Goal: Information Seeking & Learning: Get advice/opinions

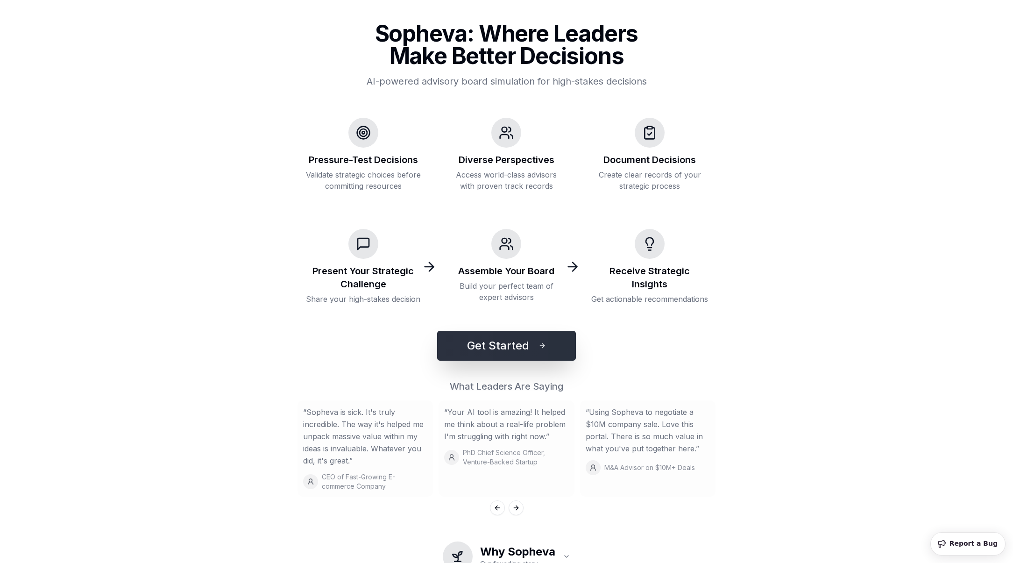
click at [481, 348] on button "Get Started" at bounding box center [506, 346] width 139 height 30
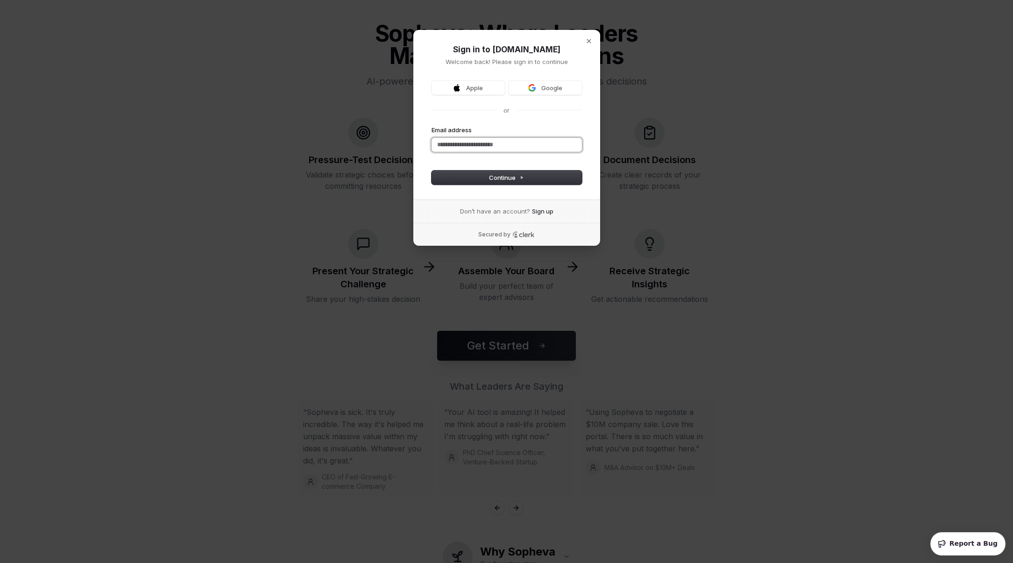
click at [483, 144] on input "Email address" at bounding box center [507, 145] width 150 height 14
click at [513, 172] on button "Continue" at bounding box center [507, 178] width 150 height 14
type input "**********"
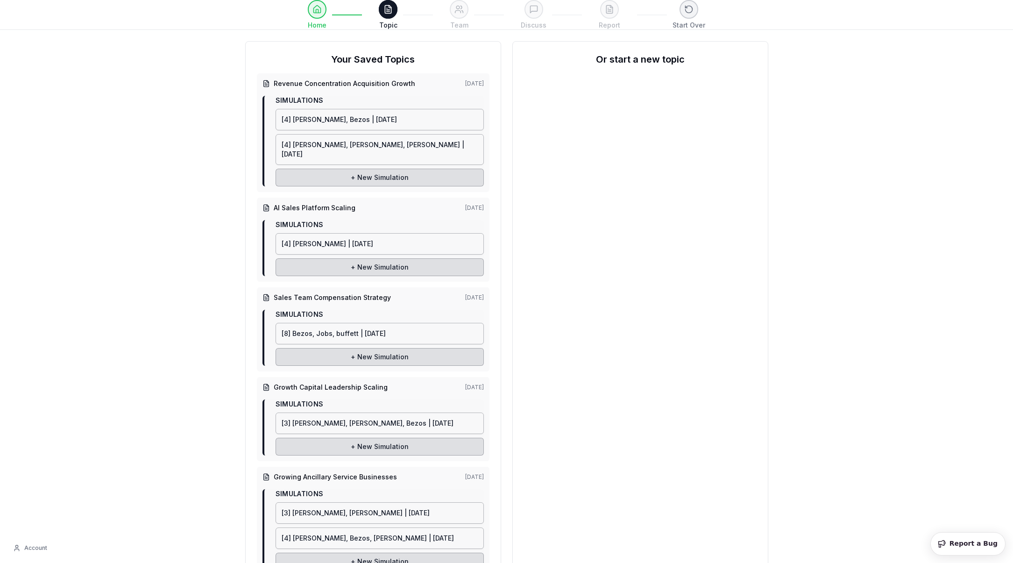
click at [638, 55] on h2 "Or start a new topic" at bounding box center [640, 59] width 233 height 13
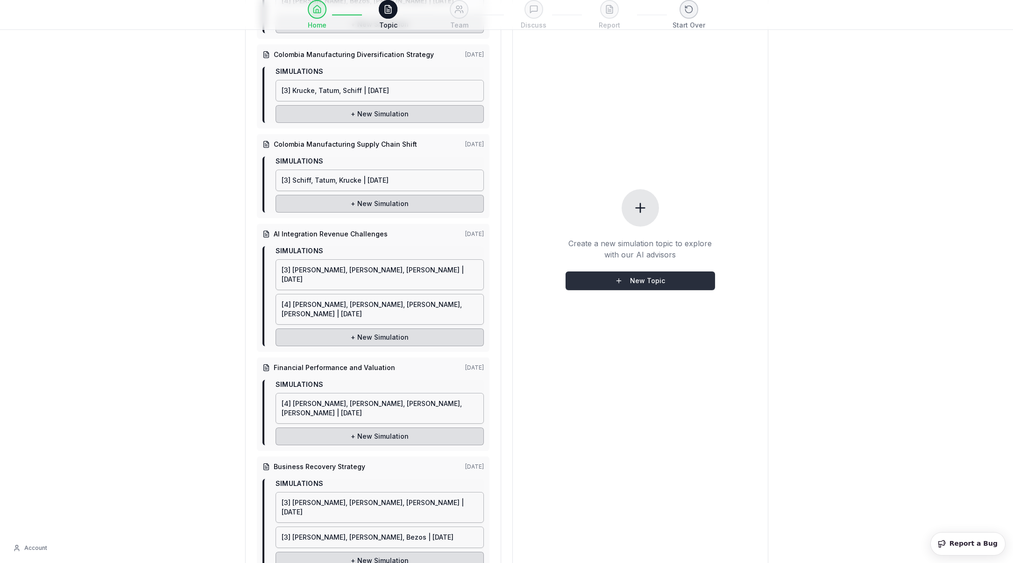
click at [644, 271] on button "New Topic" at bounding box center [641, 280] width 150 height 19
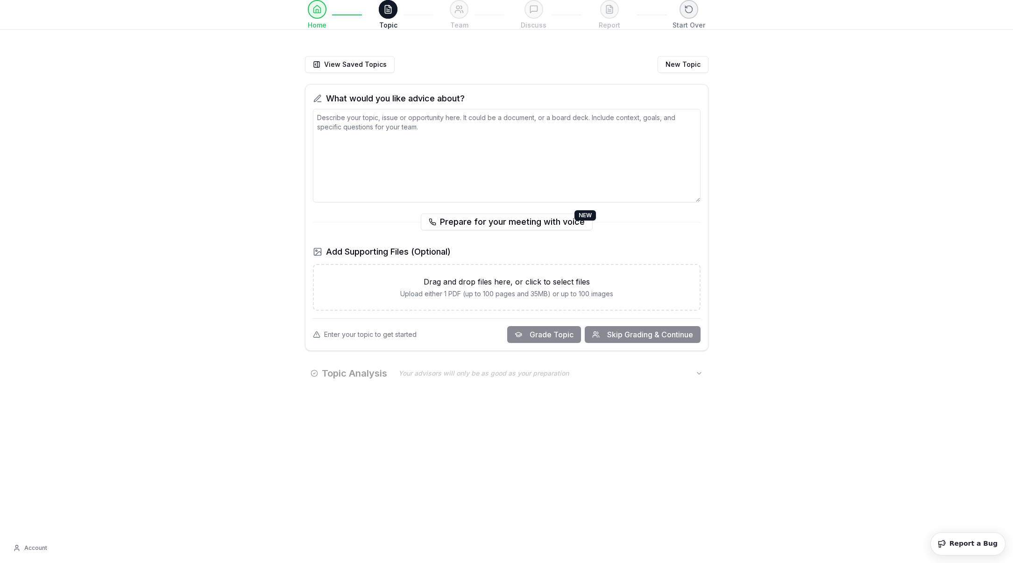
click at [417, 157] on textarea at bounding box center [507, 155] width 388 height 93
paste textarea "L. IPSU: Dolorsi, Ametcons, Adip Elitse Doe tem incid utla etdoloremag aliqu en…"
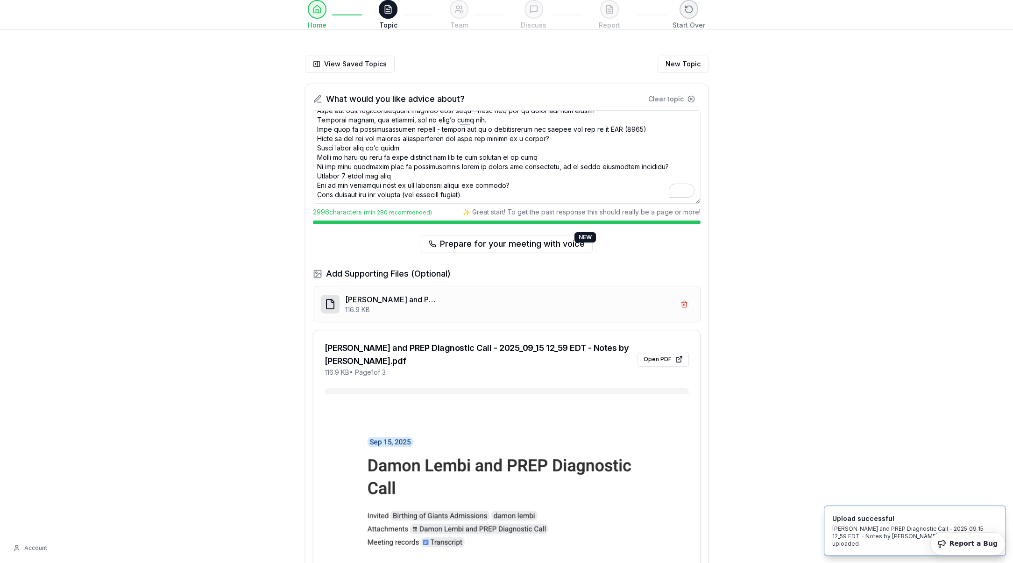
scroll to position [499, 0]
paste textarea "PREP CALL with [PERSON_NAME] [DATE] 1:00 PM Company Overview & Current Challeng…"
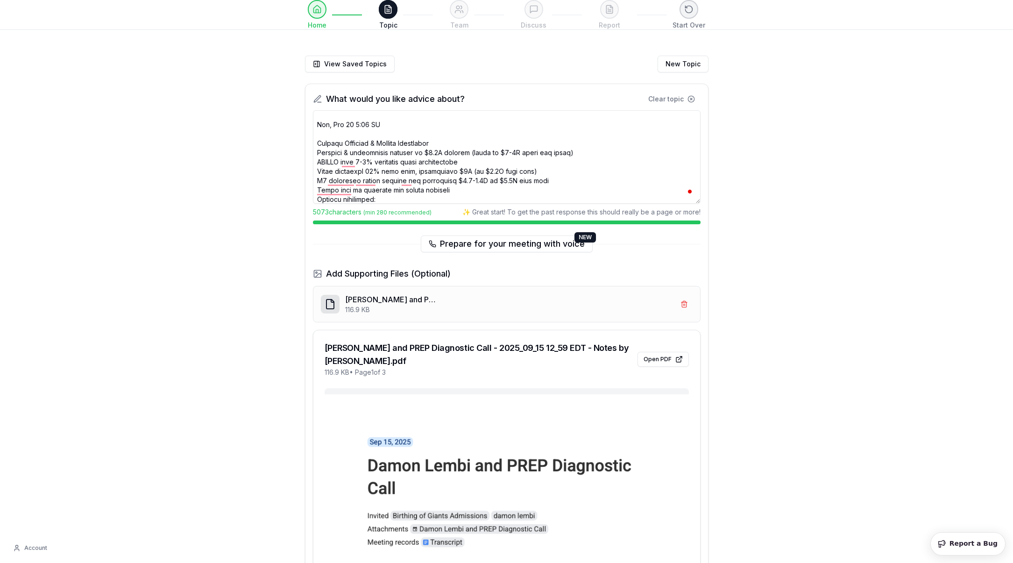
scroll to position [614, 0]
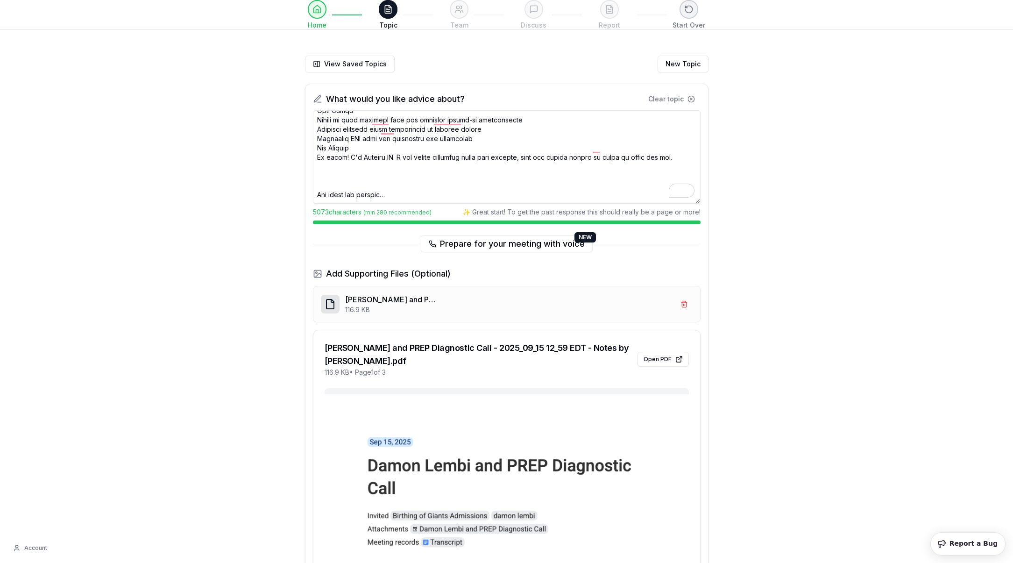
drag, startPoint x: 434, startPoint y: 193, endPoint x: 318, endPoint y: 142, distance: 126.5
click at [318, 142] on textarea "To enrich screen reader interactions, please activate Accessibility in Grammarl…" at bounding box center [507, 156] width 388 height 93
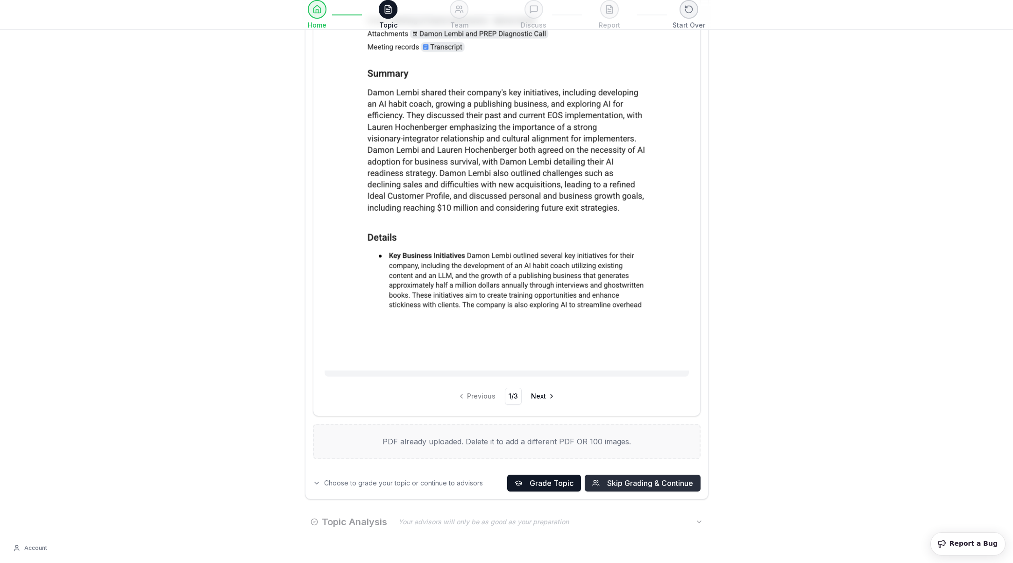
type textarea "L. IPSU: Dolorsi, Ametcons, Adip Elitse Doe tem incid utla etdoloremag aliqu en…"
click at [634, 488] on span "Skip Grading & Continue" at bounding box center [650, 483] width 86 height 11
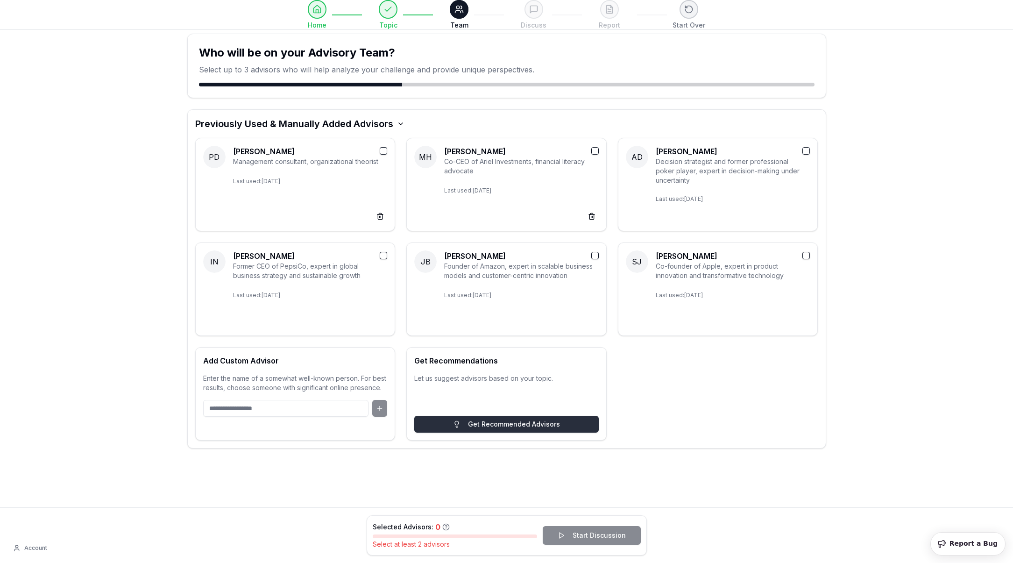
click at [516, 422] on button "Get Recommended Advisors" at bounding box center [506, 424] width 185 height 17
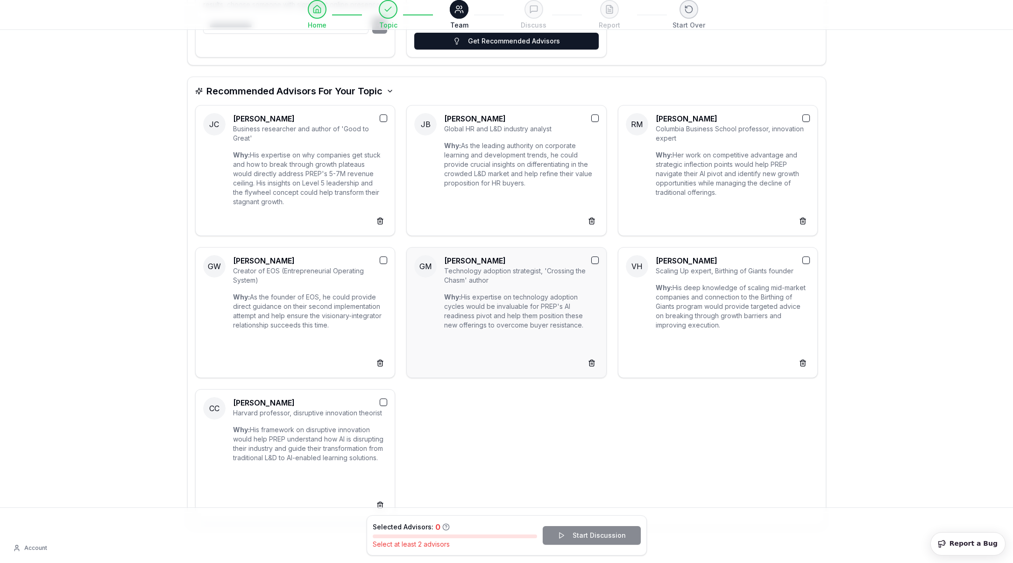
scroll to position [391, 0]
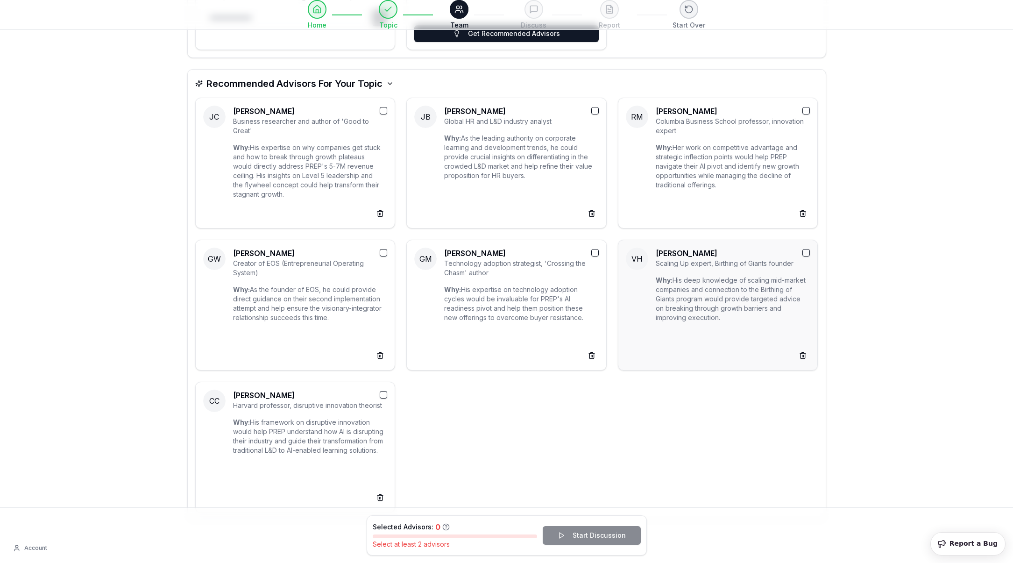
click at [810, 252] on button "button" at bounding box center [806, 252] width 7 height 7
click at [385, 394] on button "button" at bounding box center [383, 394] width 7 height 7
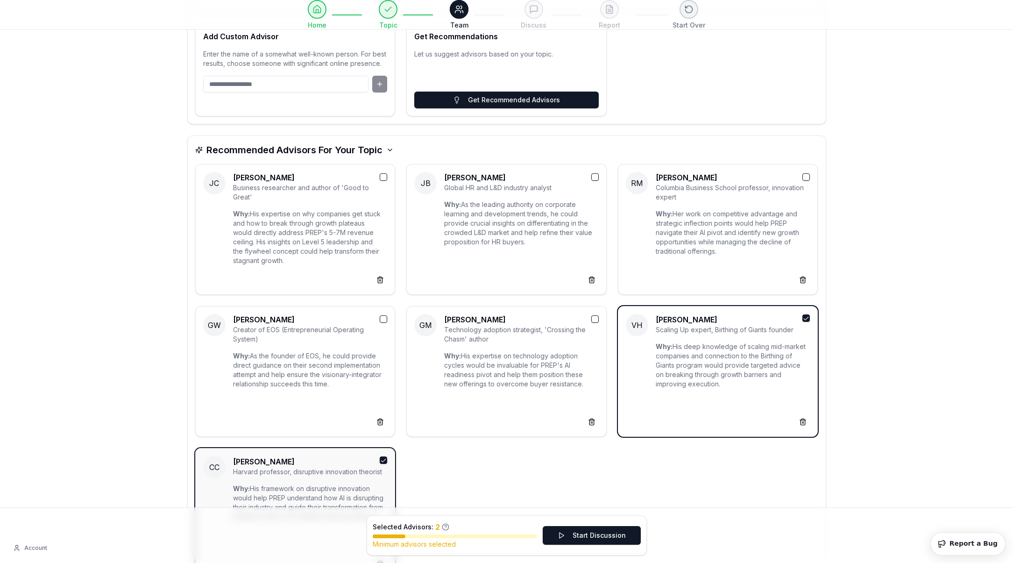
scroll to position [316, 0]
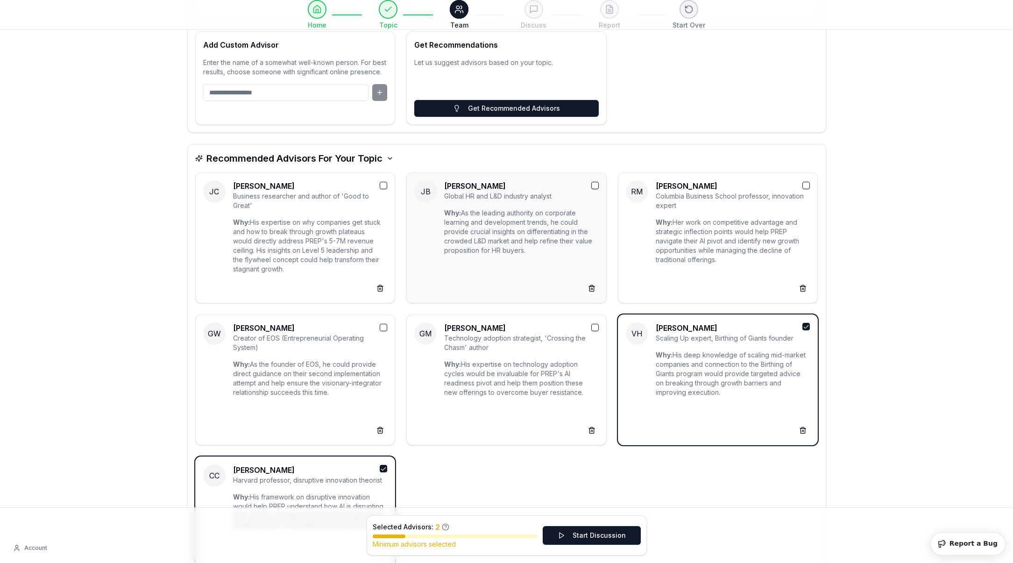
click at [592, 185] on button "button" at bounding box center [595, 185] width 7 height 7
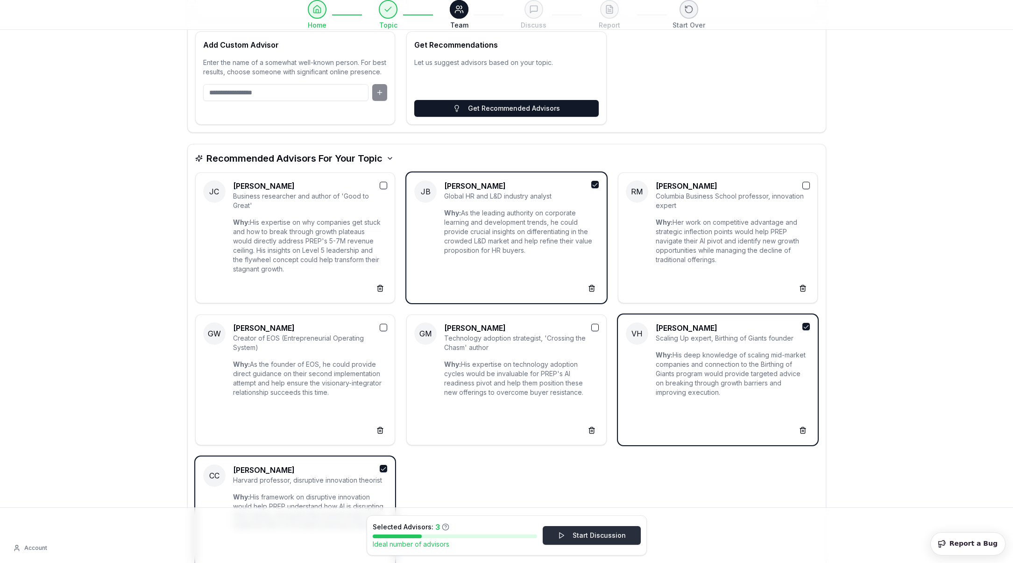
click at [598, 539] on button "Start Discussion" at bounding box center [592, 535] width 98 height 19
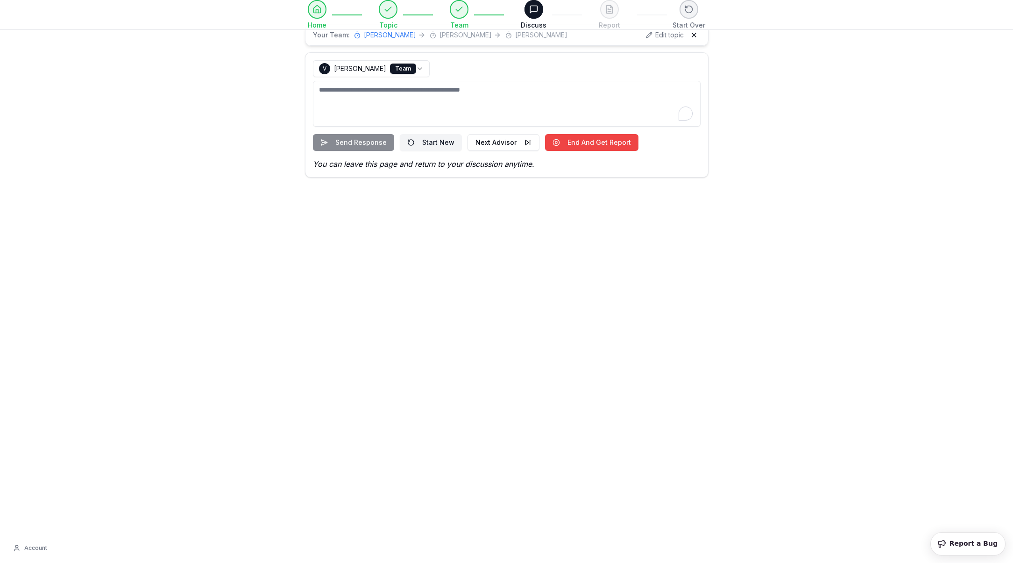
click at [392, 107] on textarea "To enrich screen reader interactions, please activate Accessibility in Grammarl…" at bounding box center [507, 104] width 388 height 46
type textarea "**********"
click at [426, 136] on button "Start New" at bounding box center [431, 142] width 62 height 17
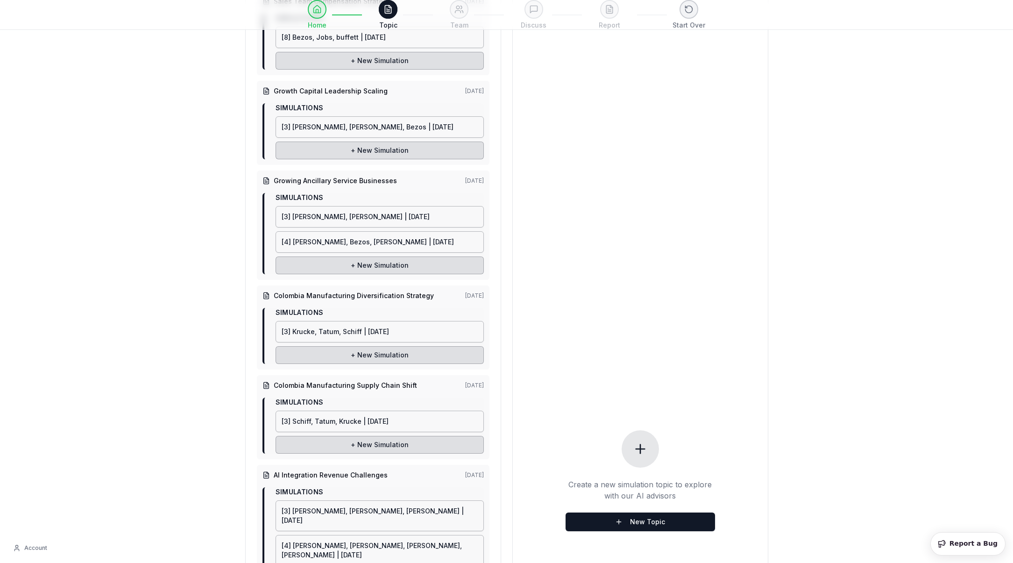
scroll to position [464, 0]
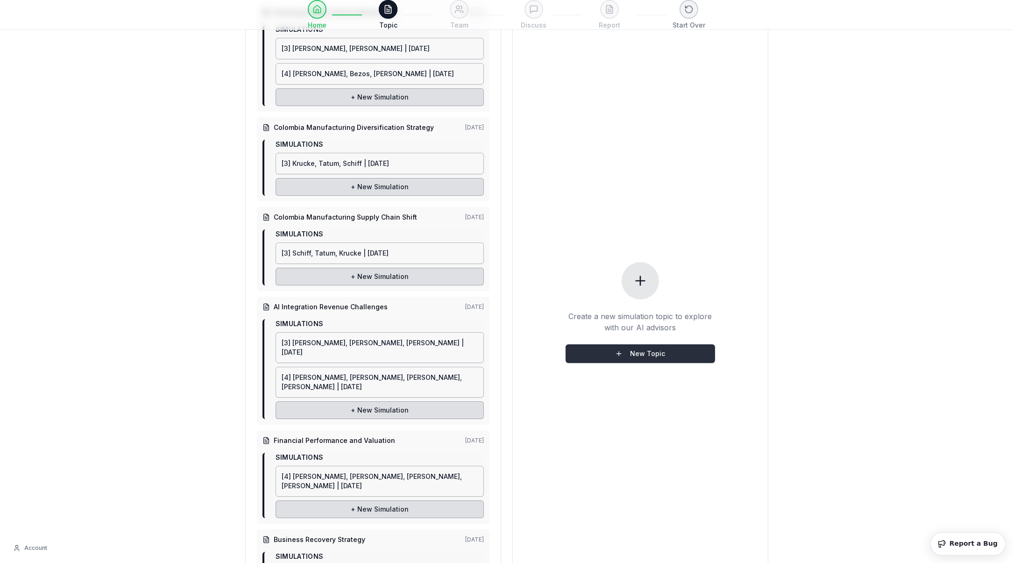
click at [659, 344] on button "New Topic" at bounding box center [641, 353] width 150 height 19
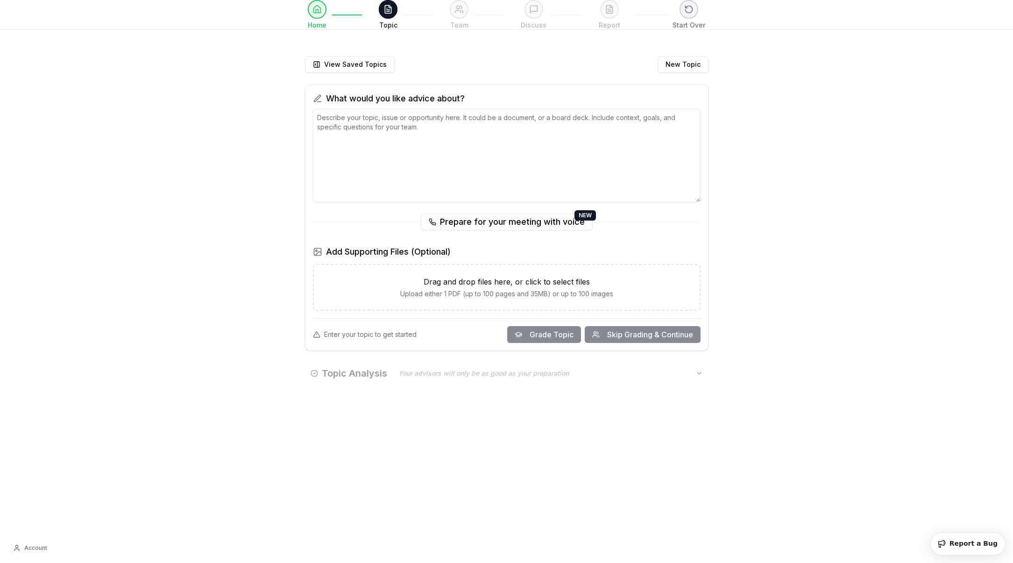
click at [545, 189] on textarea at bounding box center [507, 155] width 388 height 93
paste textarea "L. IPSU: Dolorsi, Ametcons, Adip Elitse Doe tem incid utla etdoloremag aliqu en…"
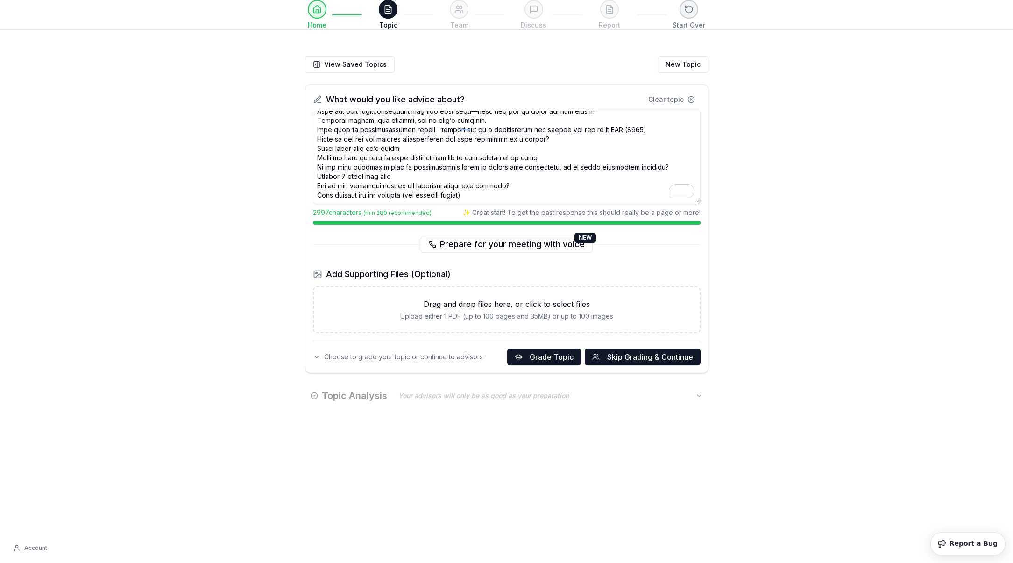
scroll to position [499, 0]
paste textarea "PREP CALL with [PERSON_NAME] [DATE] 1:00 PM Company Overview & Current Challeng…"
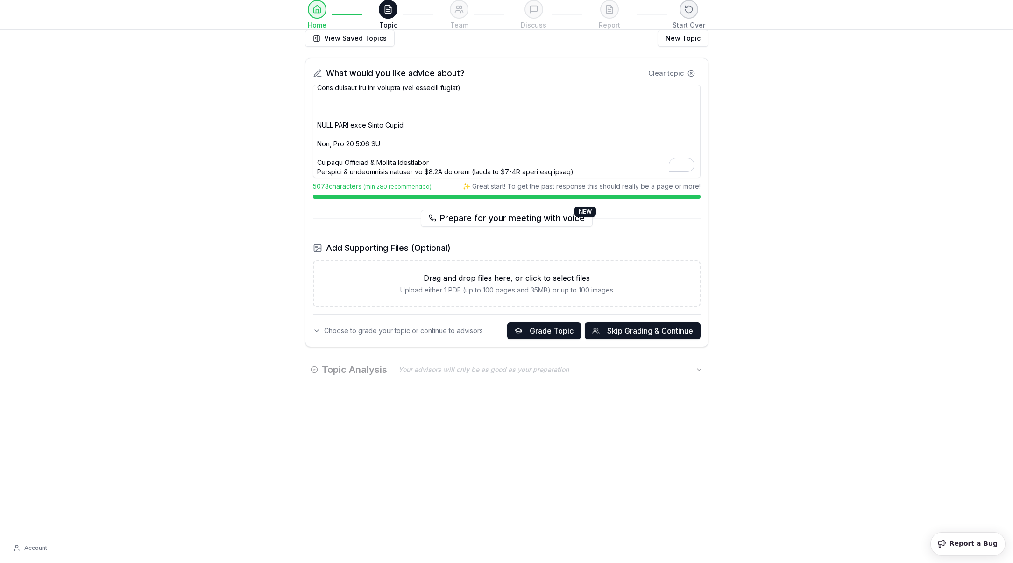
scroll to position [577, 0]
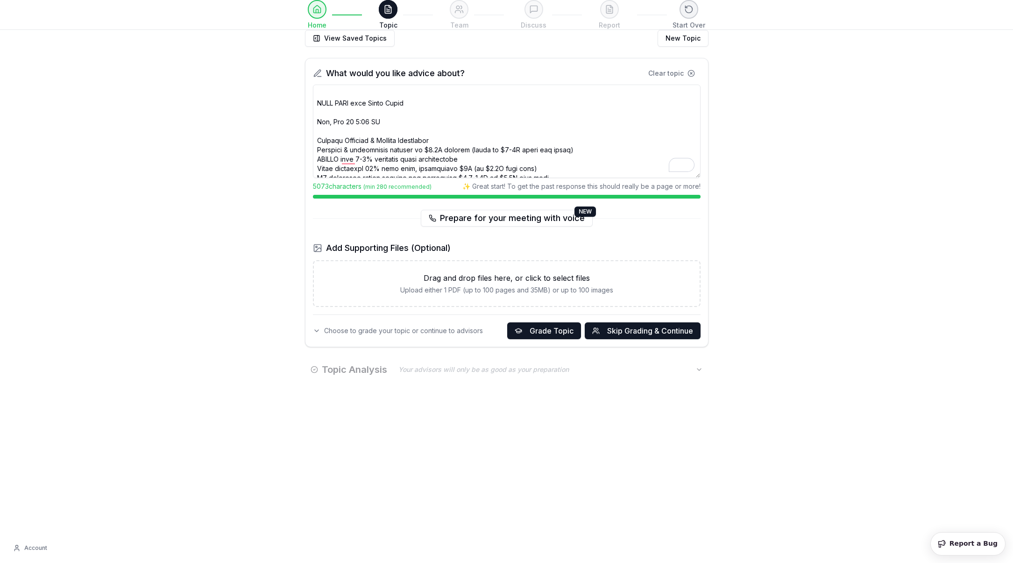
drag, startPoint x: 317, startPoint y: 140, endPoint x: 318, endPoint y: 105, distance: 35.5
click at [318, 105] on textarea "To enrich screen reader interactions, please activate Accessibility in Grammarl…" at bounding box center [507, 131] width 388 height 93
click at [371, 127] on textarea "To enrich screen reader interactions, please activate Accessibility in Grammarl…" at bounding box center [507, 131] width 388 height 93
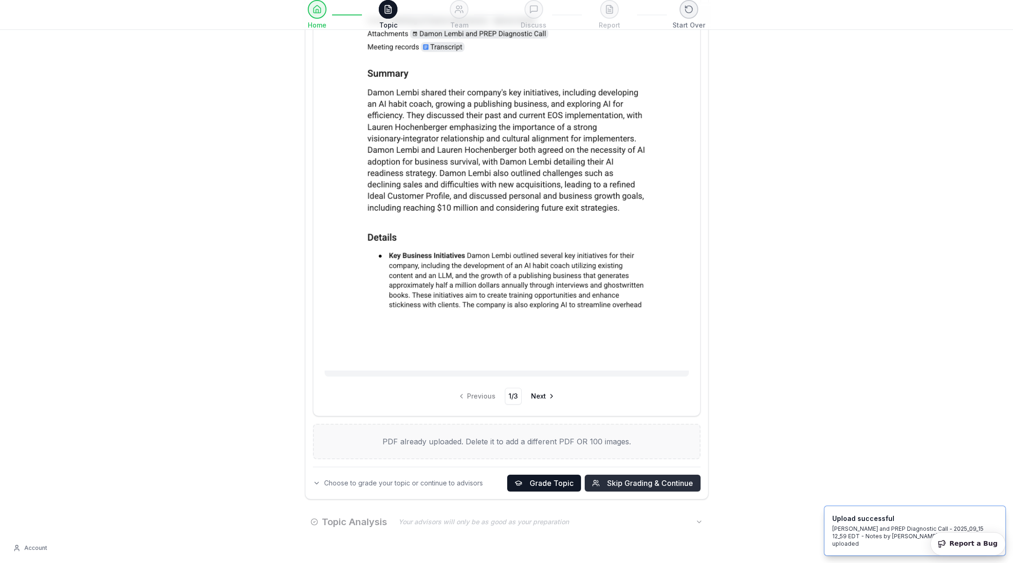
type textarea "L. IPSU: Dolorsi, Ametcons, Adip Elitse Doe tem incid utla etdoloremag aliqu en…"
click at [612, 480] on span "Skip Grading & Continue" at bounding box center [650, 483] width 86 height 11
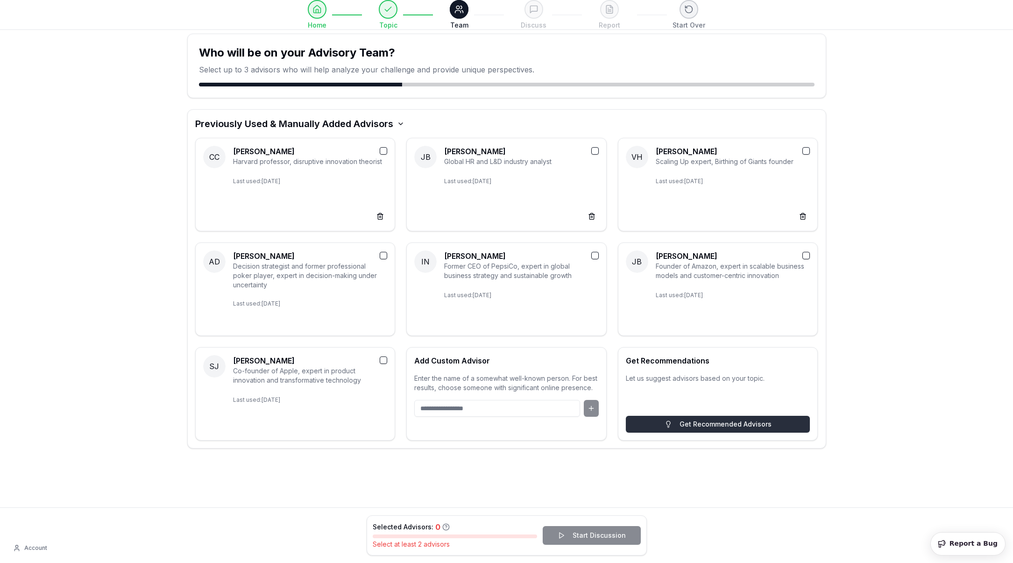
click at [675, 424] on button "Get Recommended Advisors" at bounding box center [718, 424] width 185 height 17
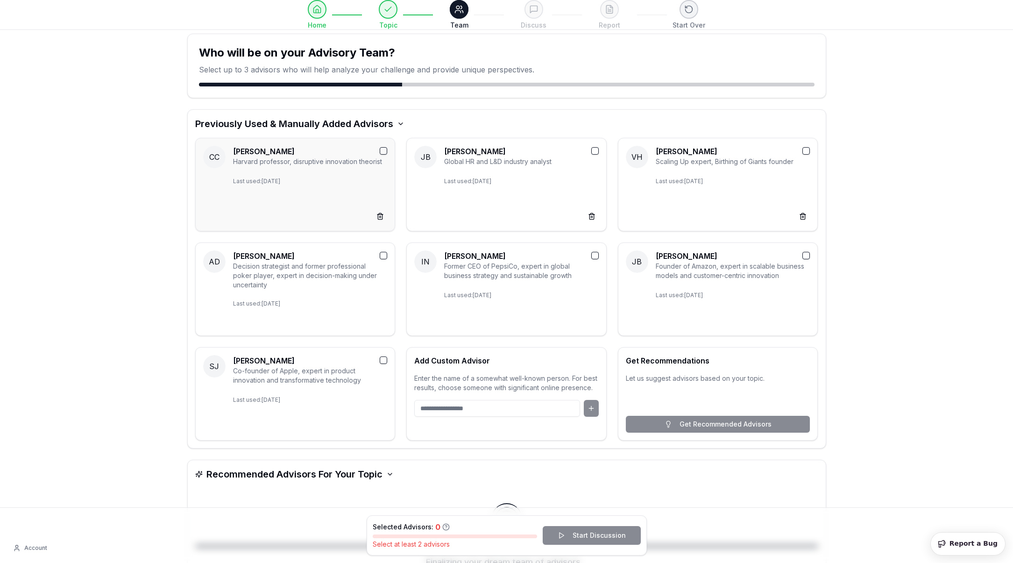
drag, startPoint x: 385, startPoint y: 148, endPoint x: 393, endPoint y: 150, distance: 9.0
click at [385, 148] on button "button" at bounding box center [383, 150] width 7 height 7
drag, startPoint x: 594, startPoint y: 151, endPoint x: 622, endPoint y: 151, distance: 28.0
click at [594, 151] on button "button" at bounding box center [595, 150] width 7 height 7
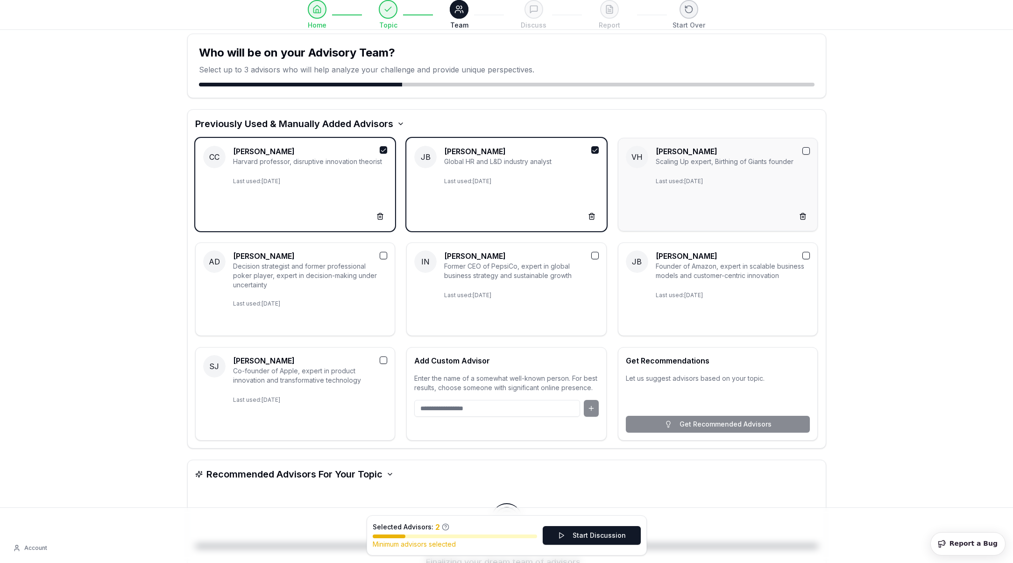
click at [804, 151] on button "button" at bounding box center [806, 150] width 7 height 7
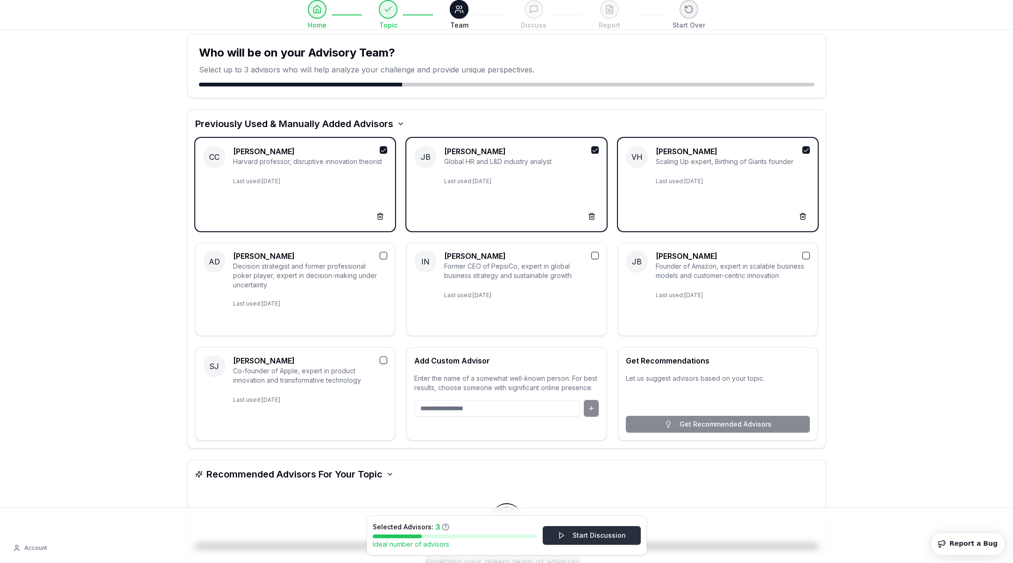
click at [625, 533] on button "Start Discussion" at bounding box center [592, 535] width 98 height 19
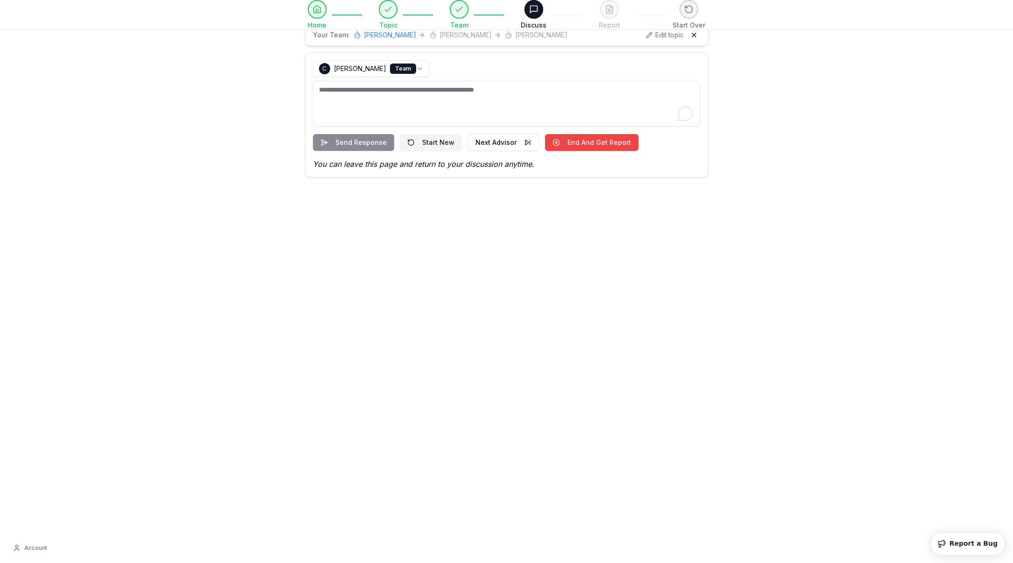
click at [412, 105] on textarea "To enrich screen reader interactions, please activate Accessibility in Grammarl…" at bounding box center [507, 104] width 388 height 46
type textarea "**********"
click at [363, 139] on button "Send Response" at bounding box center [353, 142] width 81 height 17
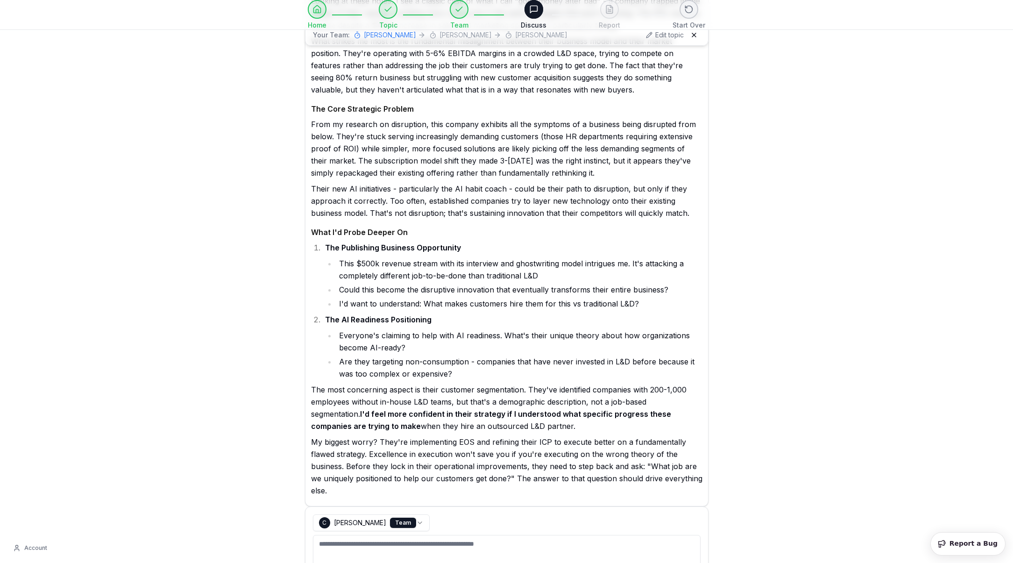
scroll to position [207, 0]
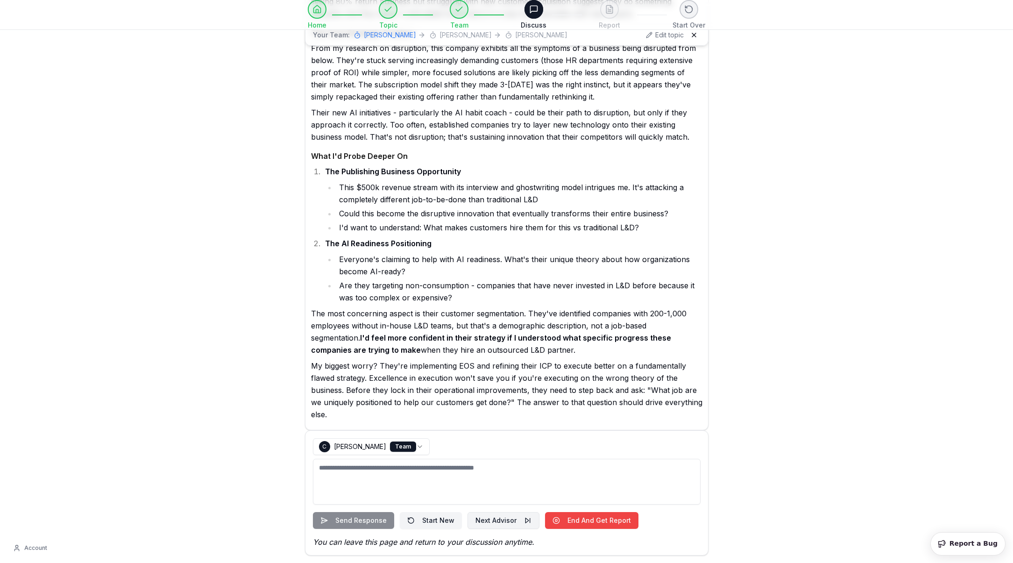
click at [501, 519] on button "Next Advisor" at bounding box center [504, 520] width 72 height 17
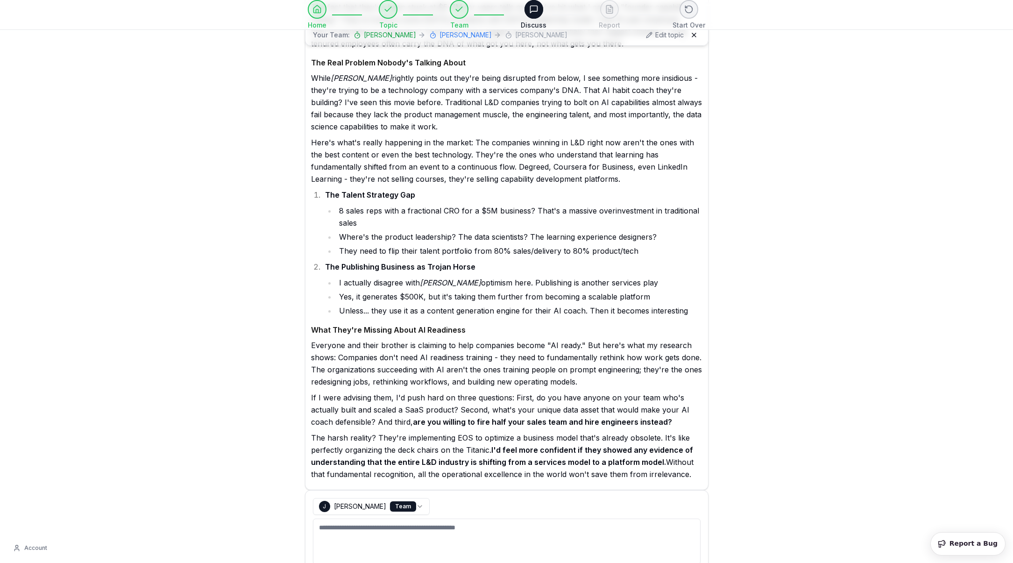
scroll to position [767, 0]
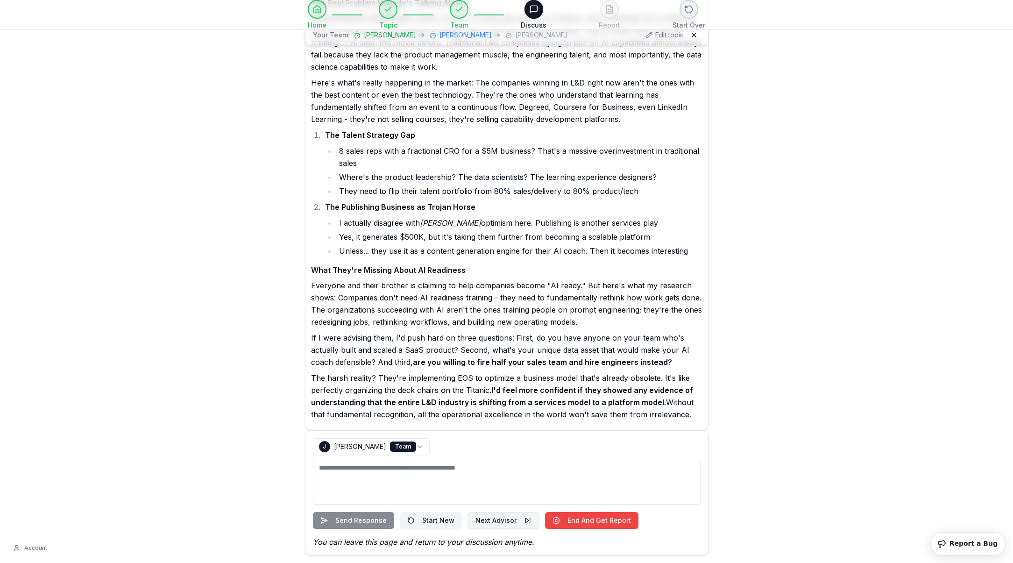
click at [485, 515] on button "Next Advisor" at bounding box center [504, 520] width 72 height 17
select select "**********"
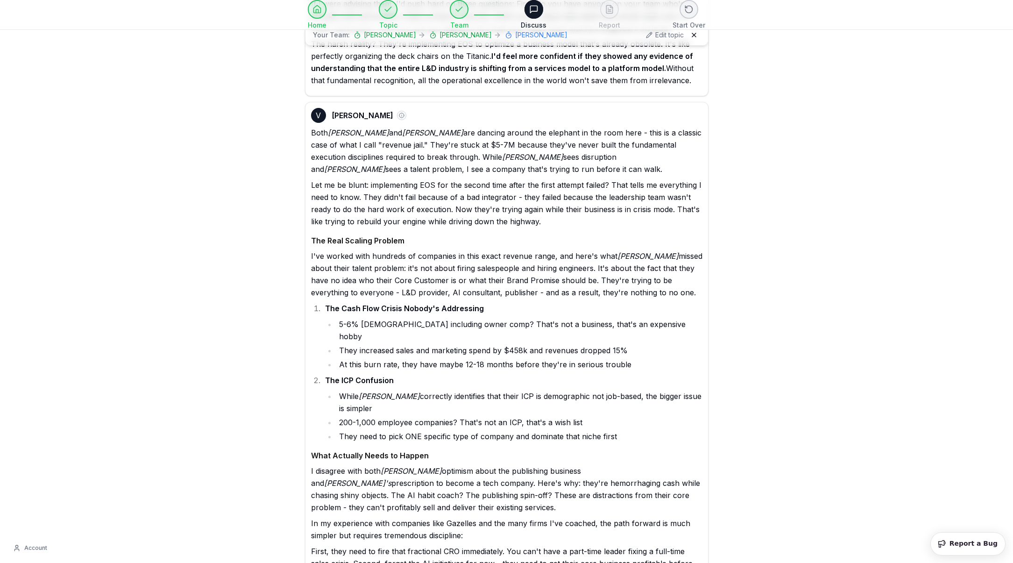
scroll to position [1379, 0]
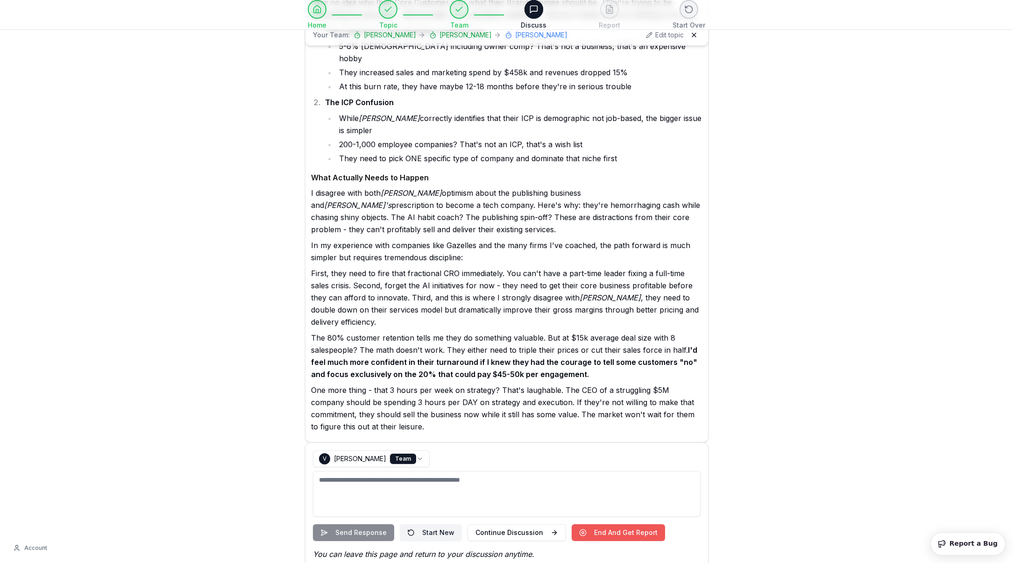
click at [585, 524] on button "End And Get Report" at bounding box center [618, 532] width 93 height 17
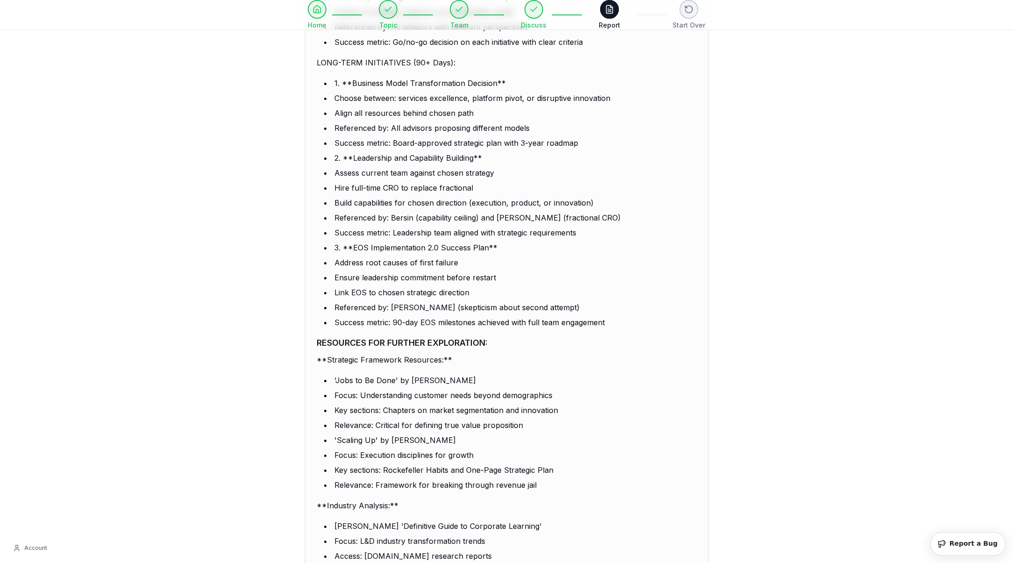
scroll to position [3128, 0]
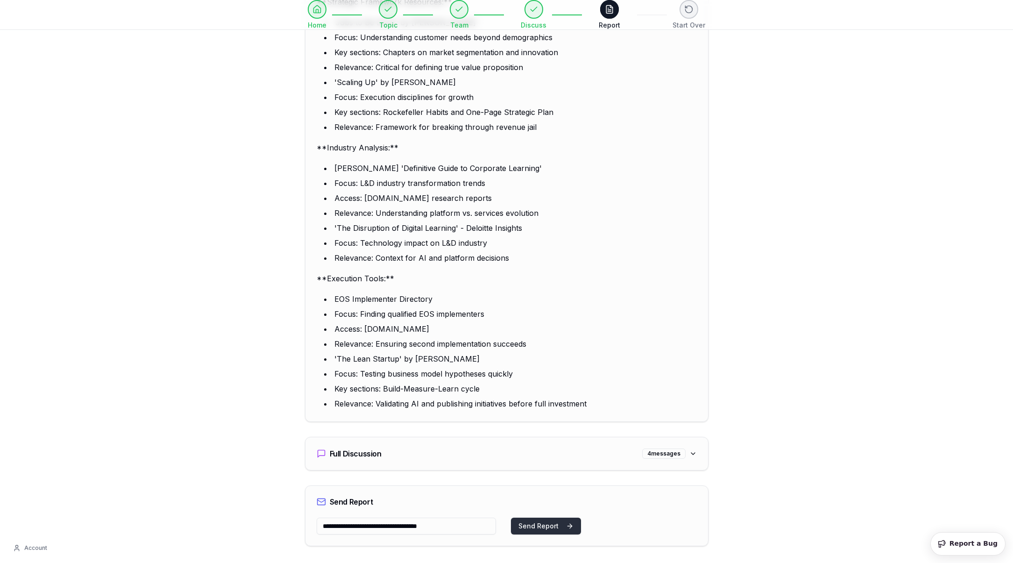
click at [542, 518] on button "Send Report" at bounding box center [546, 526] width 70 height 17
type input "**********"
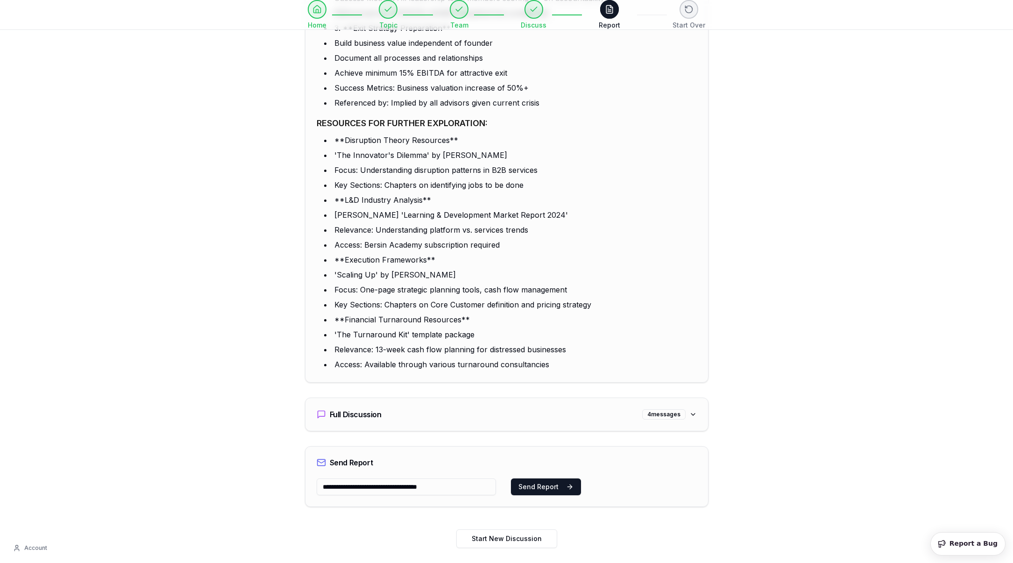
scroll to position [2895, 0]
